Goal: Transaction & Acquisition: Download file/media

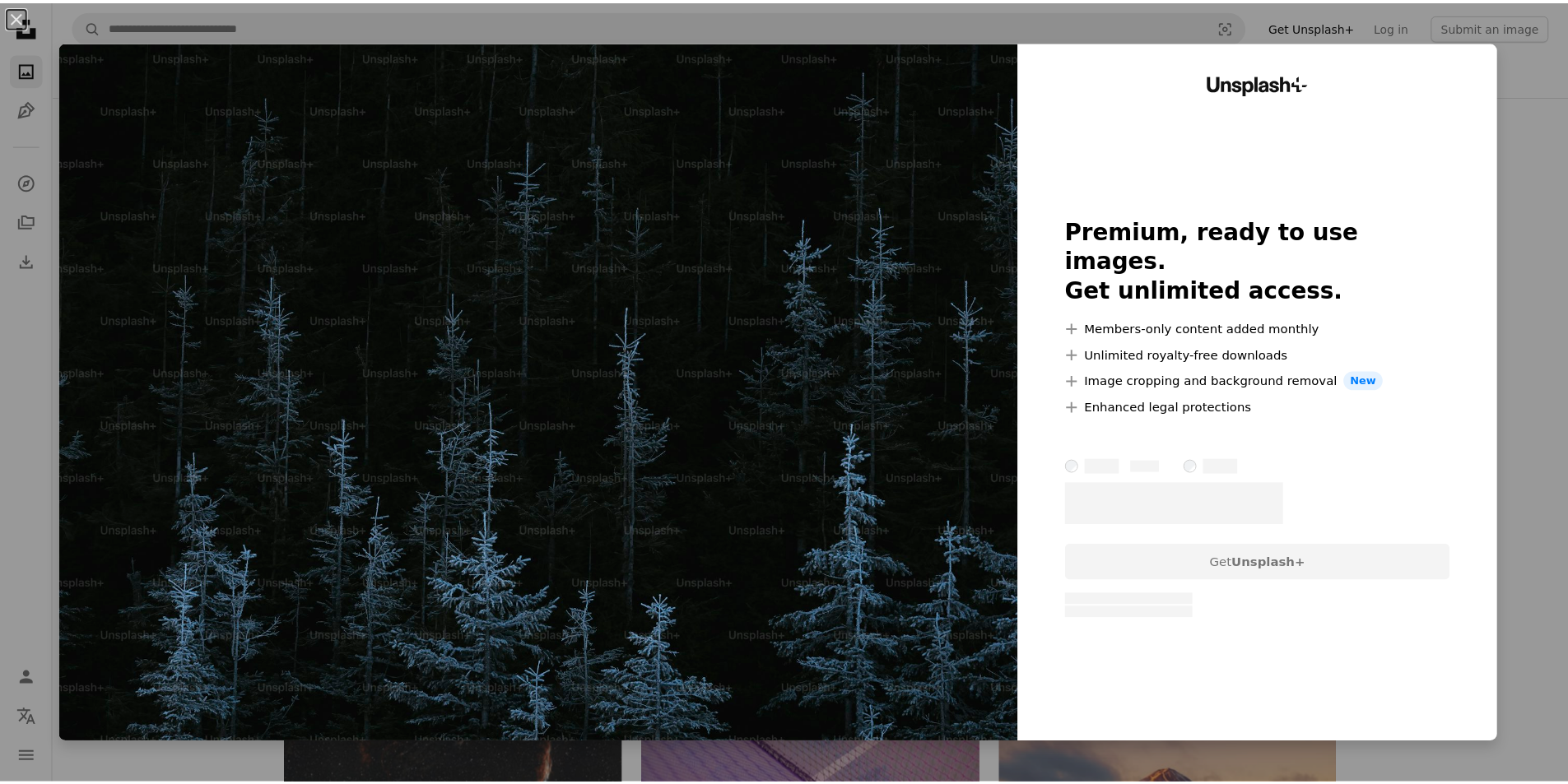
scroll to position [740, 0]
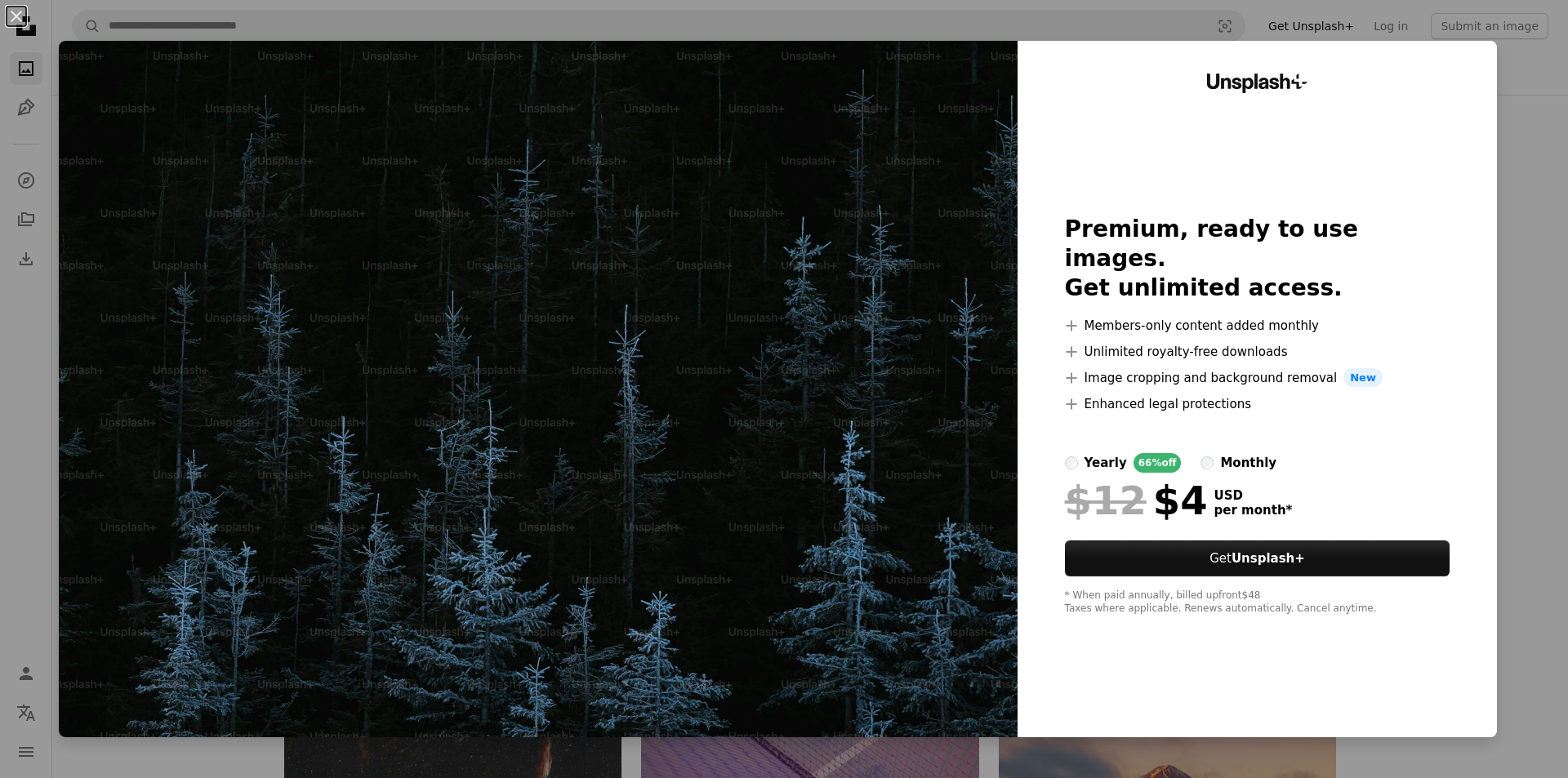
click at [1525, 113] on div "An X shape Unsplash+ Premium, ready to use images. Get unlimited access. A plus…" at bounding box center [784, 389] width 1568 height 778
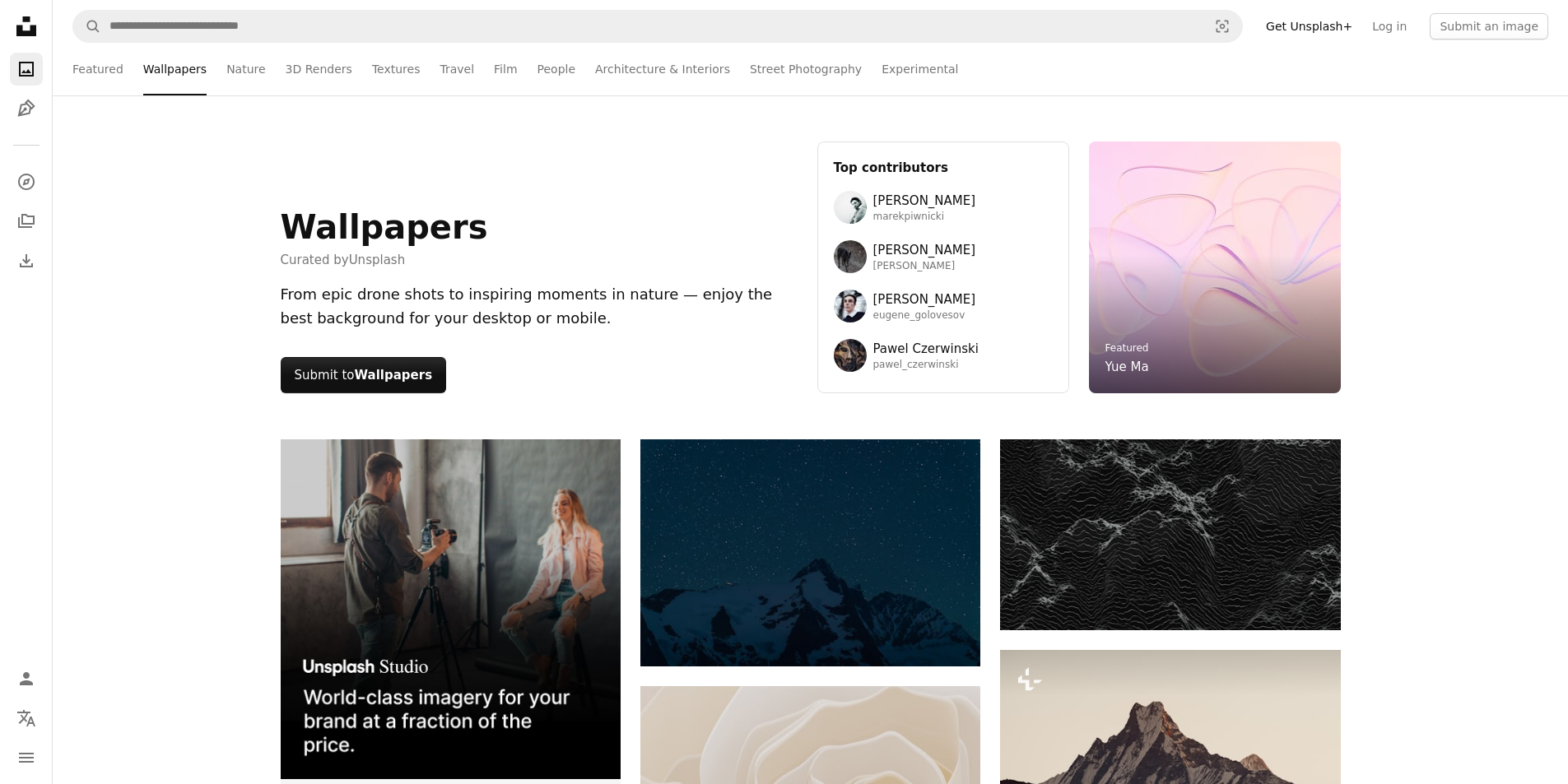
click at [32, 32] on icon at bounding box center [26, 26] width 20 height 20
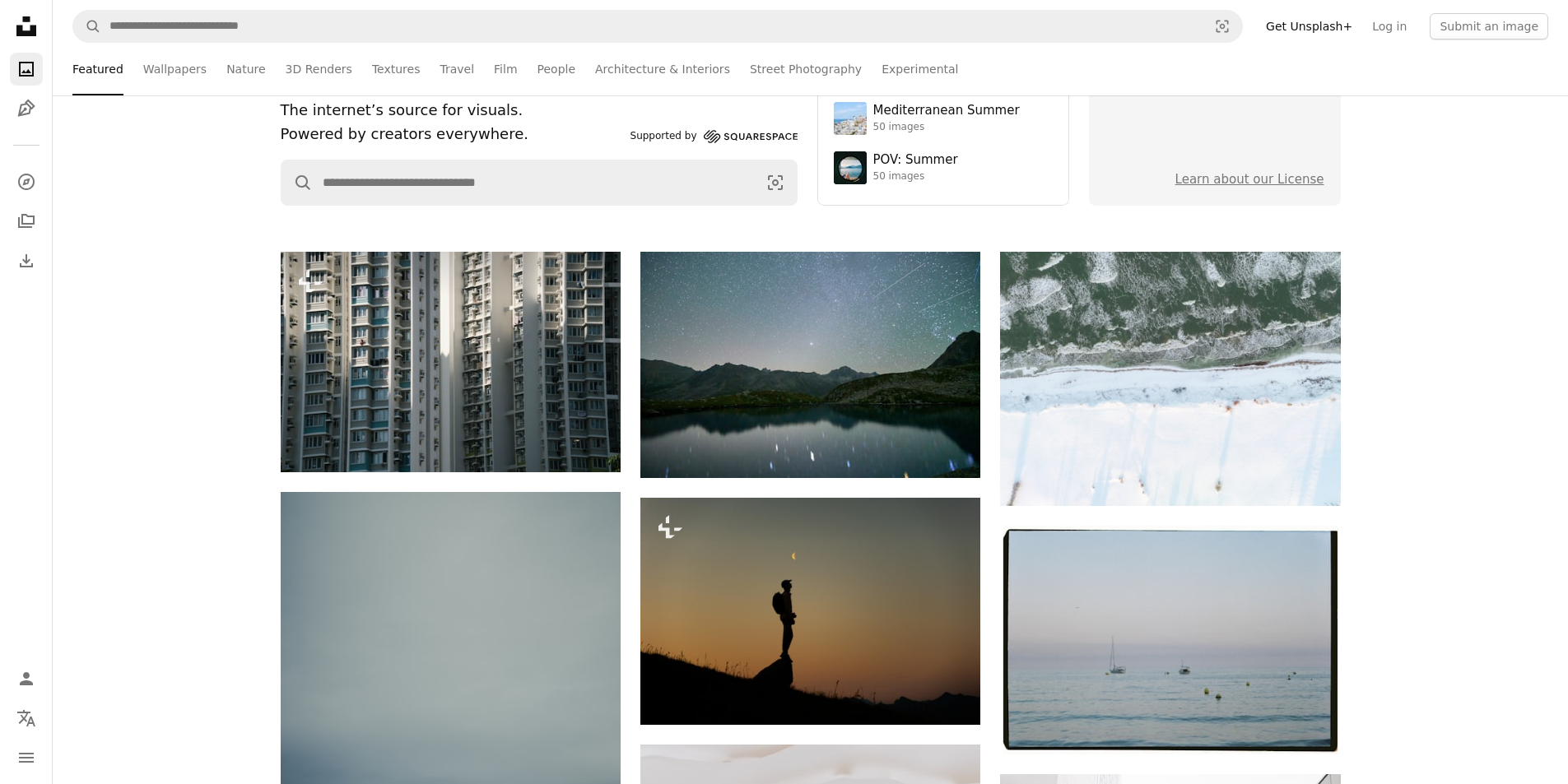
scroll to position [494, 0]
